Goal: Task Accomplishment & Management: Use online tool/utility

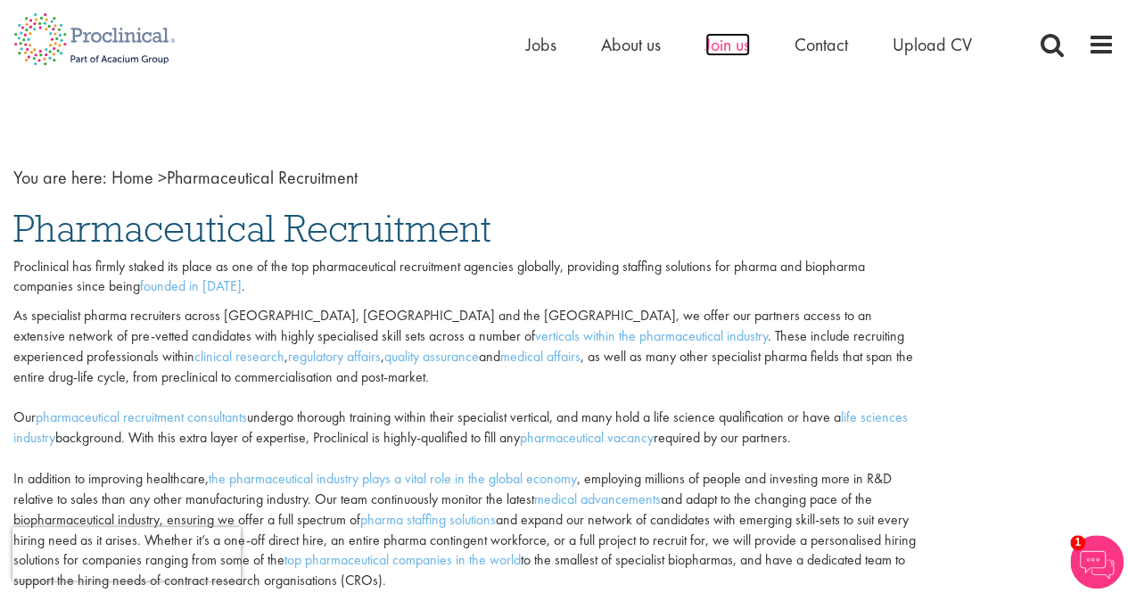
click at [712, 51] on span "Join us" at bounding box center [727, 44] width 45 height 23
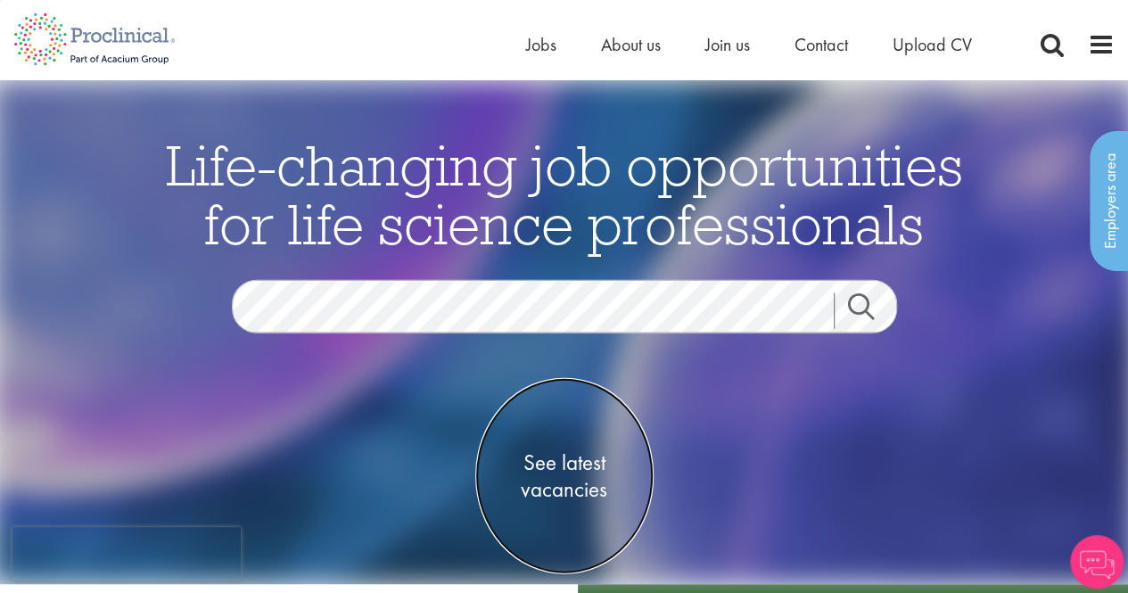
click at [535, 459] on span "See latest vacancies" at bounding box center [564, 476] width 178 height 54
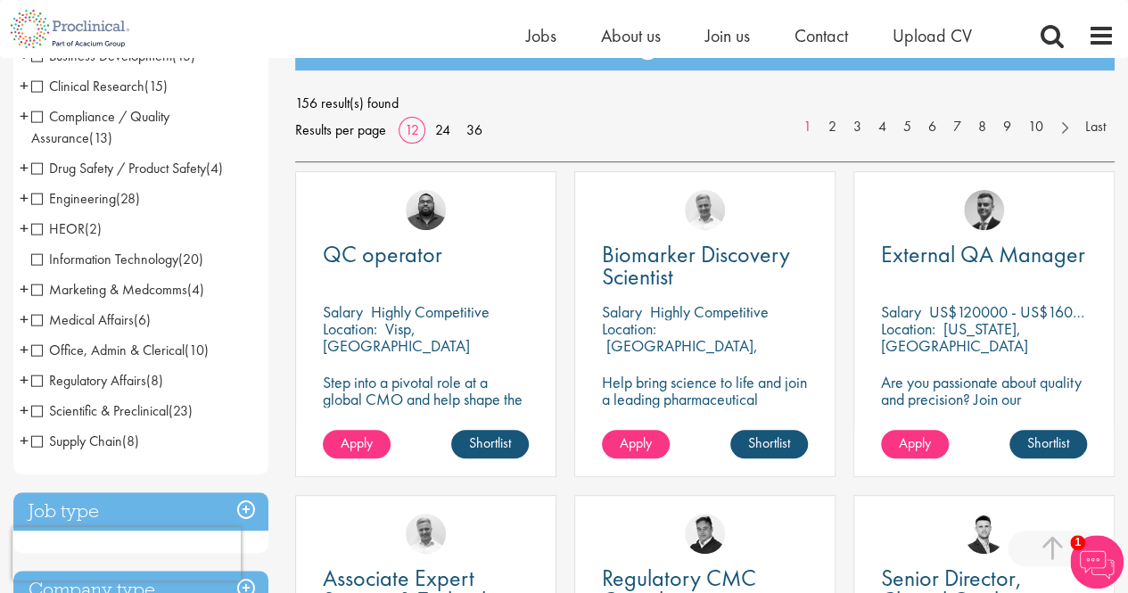
scroll to position [285, 0]
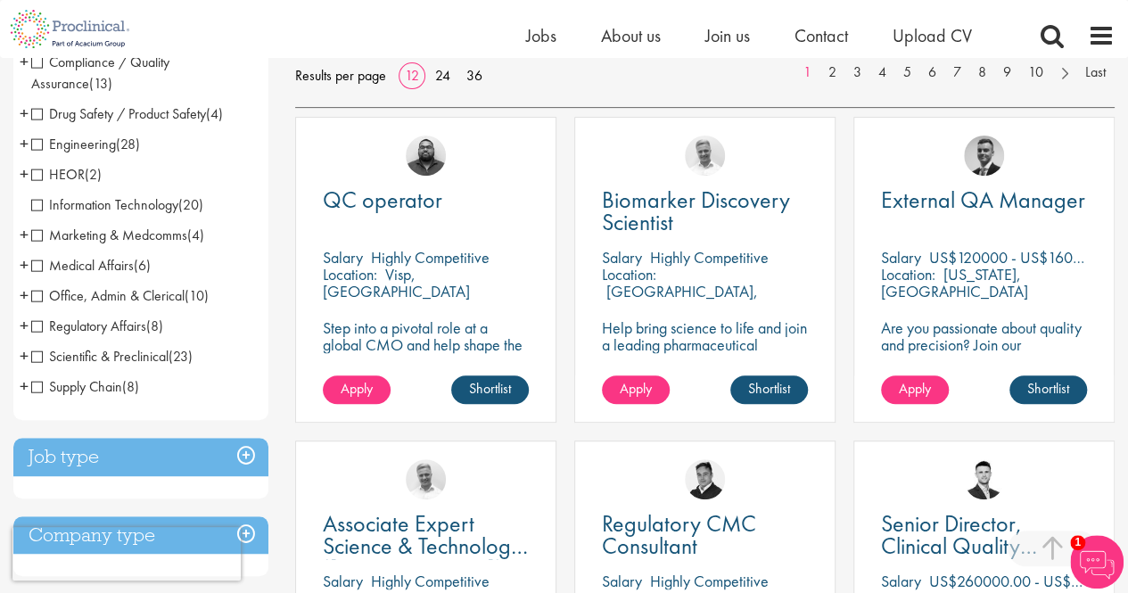
click at [62, 267] on span "Medical Affairs" at bounding box center [82, 265] width 103 height 19
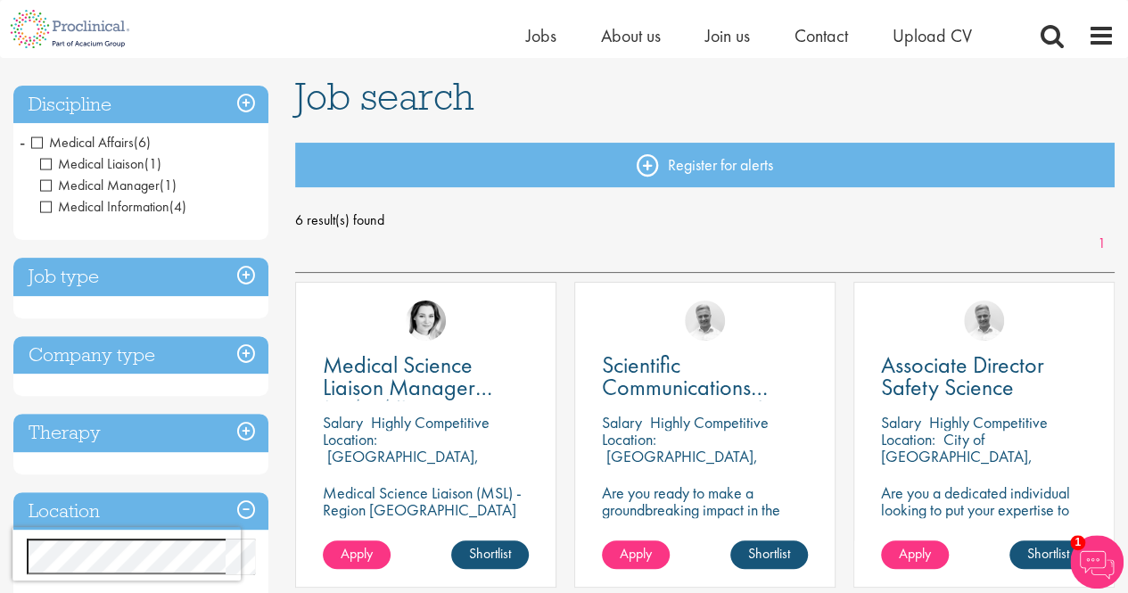
scroll to position [128, 0]
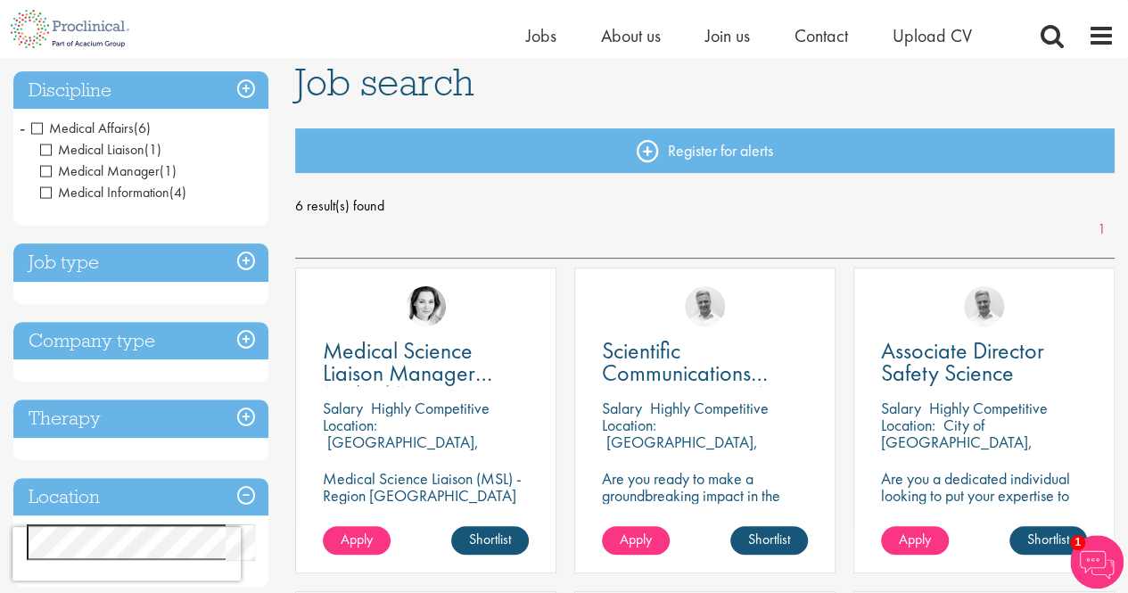
click at [20, 130] on span "-" at bounding box center [22, 127] width 5 height 27
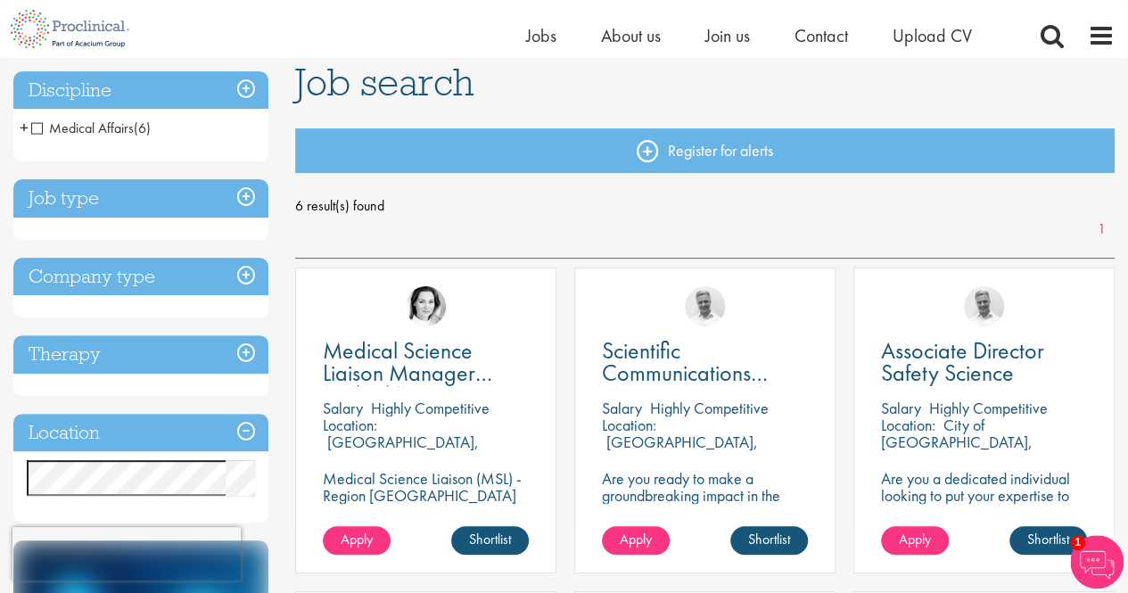
click at [41, 125] on span "Medical Affairs" at bounding box center [82, 128] width 103 height 19
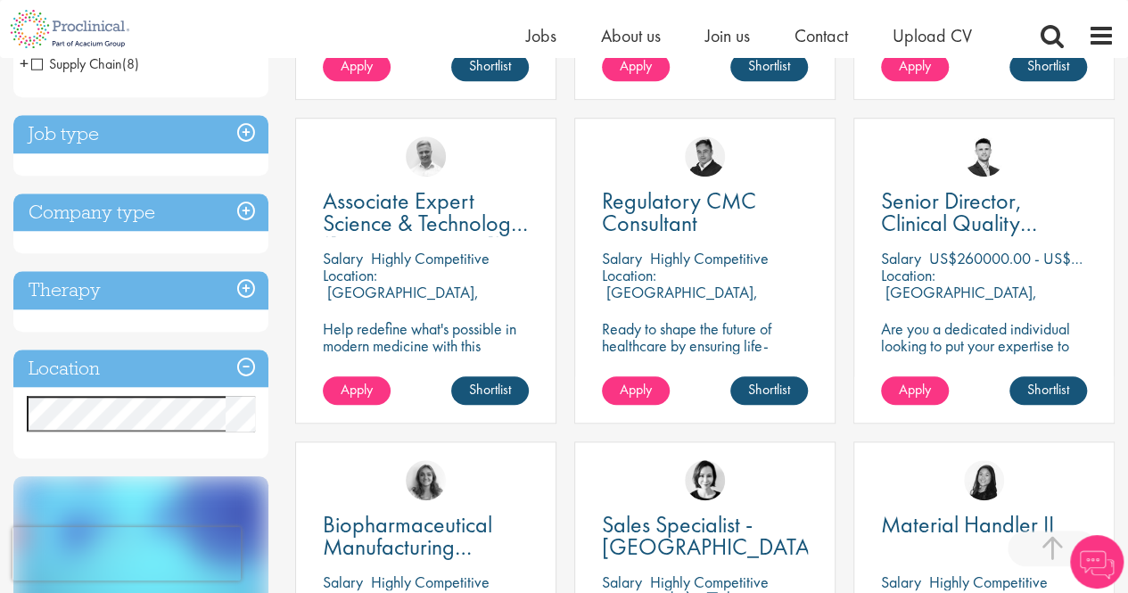
scroll to position [642, 0]
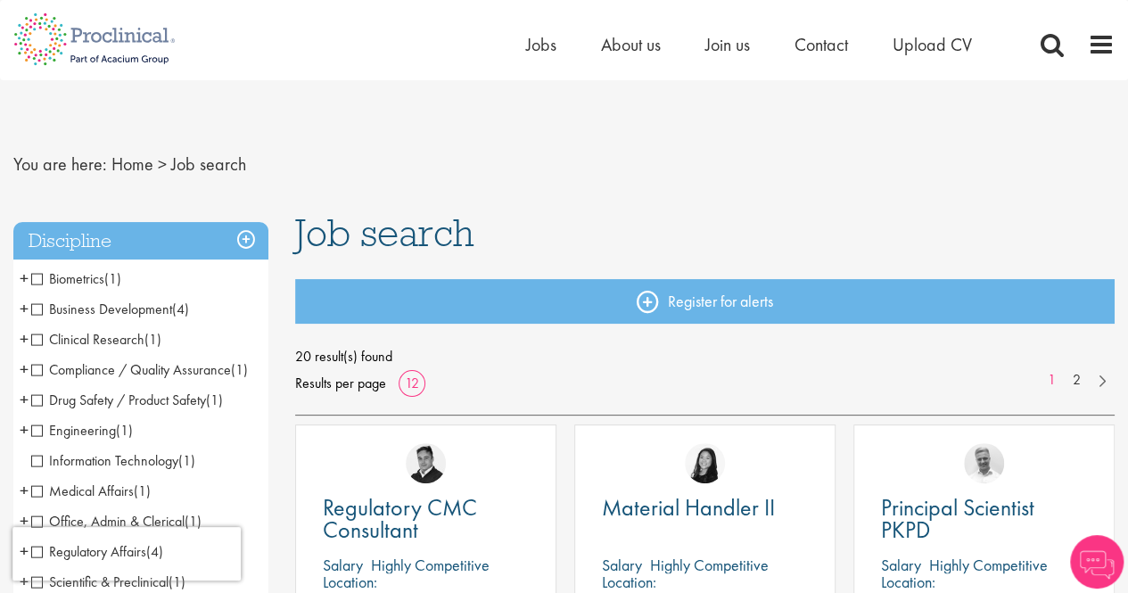
click at [571, 167] on nav "You are here: Home > Job search" at bounding box center [563, 165] width 1101 height 44
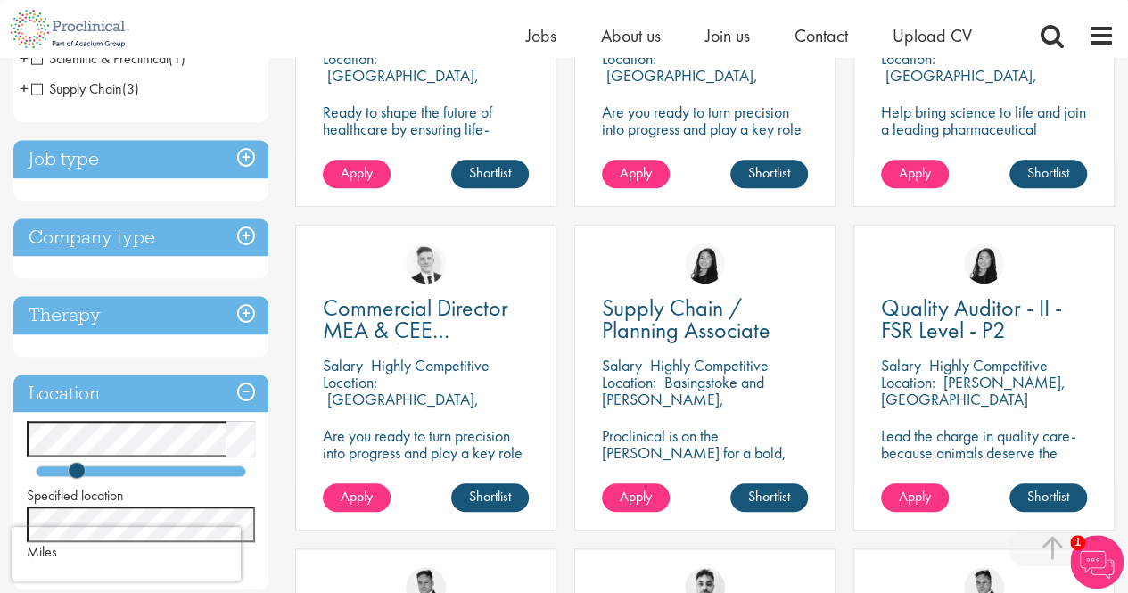
scroll to position [523, 0]
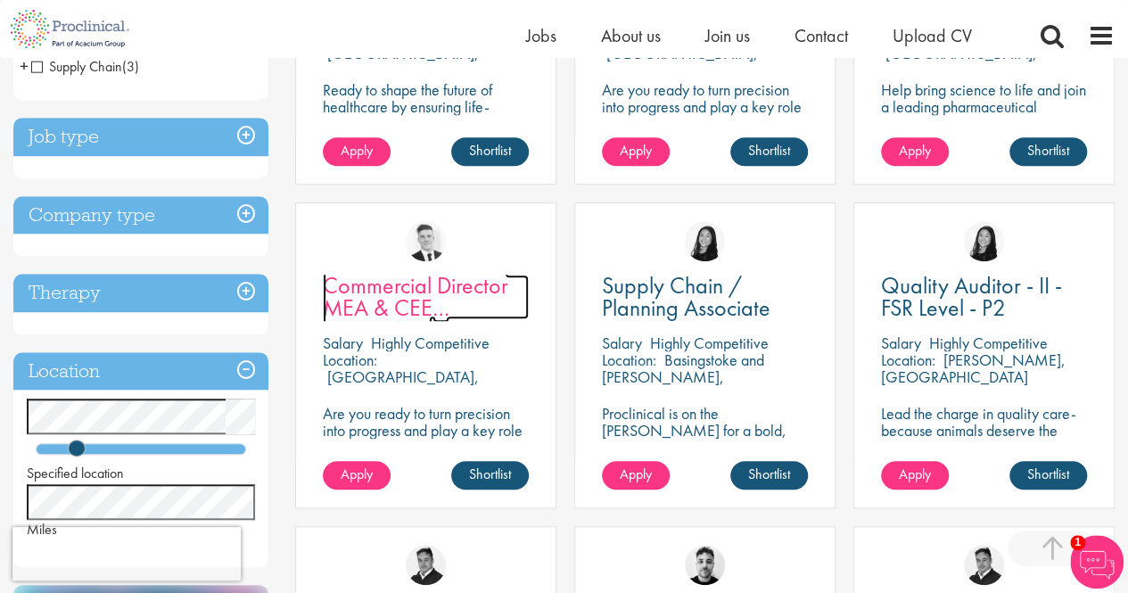
click at [358, 296] on span "Commercial Director MEA & CEE Partnerships" at bounding box center [415, 307] width 185 height 75
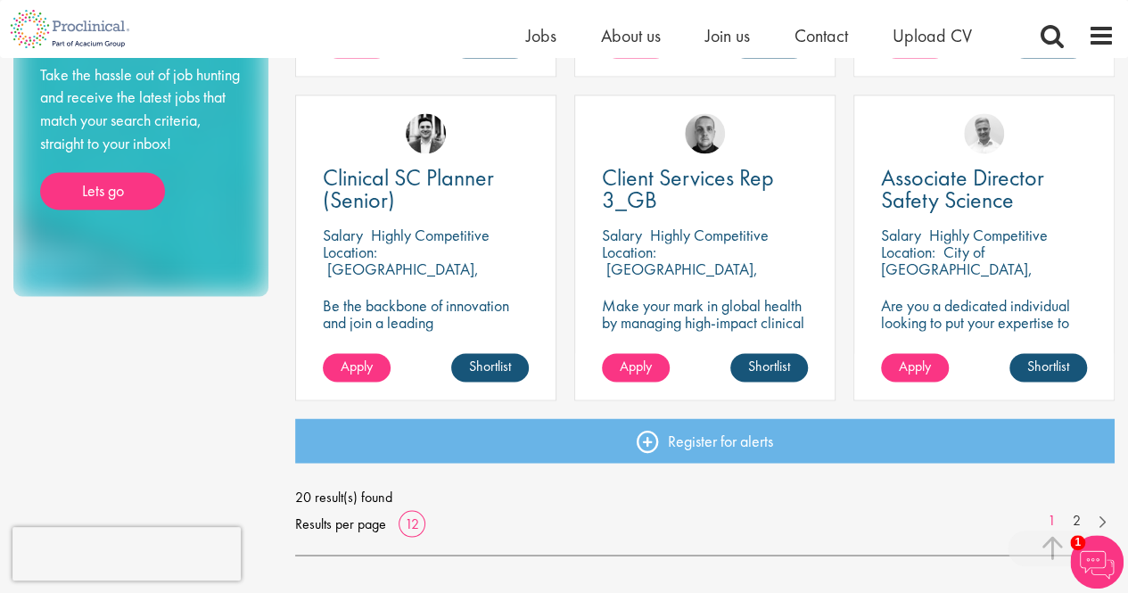
scroll to position [1464, 0]
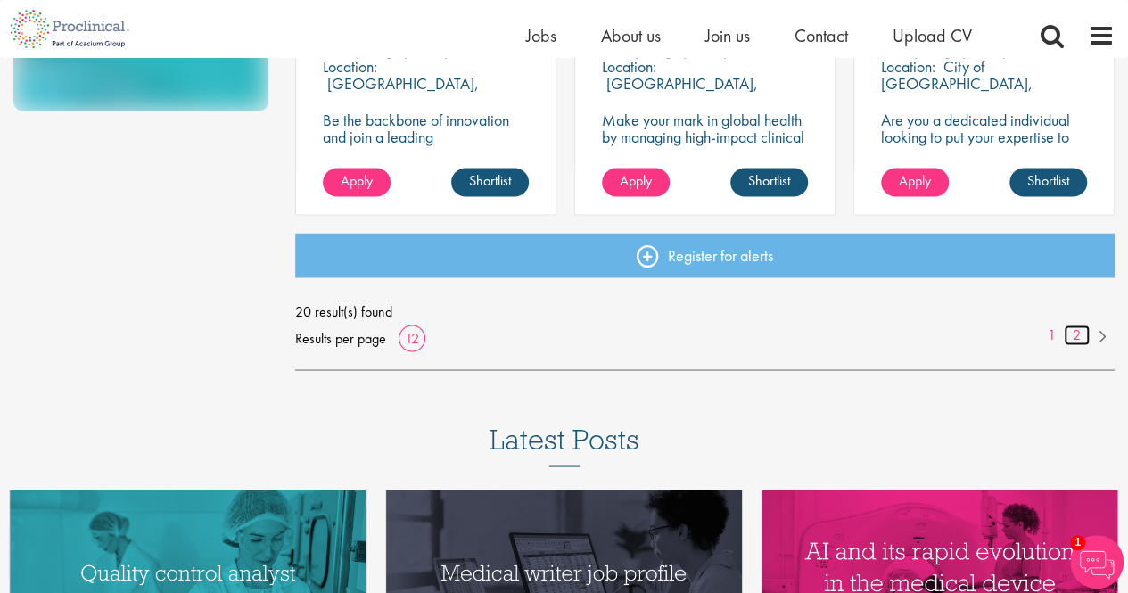
click at [1076, 336] on link "2" at bounding box center [1077, 335] width 26 height 21
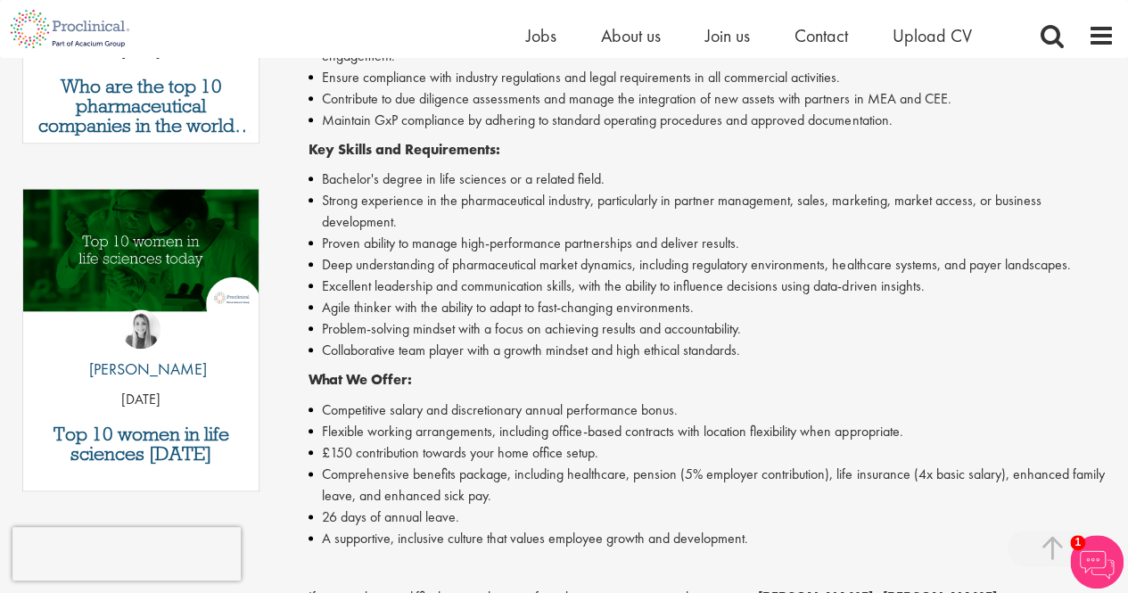
scroll to position [813, 0]
